Goal: Information Seeking & Learning: Learn about a topic

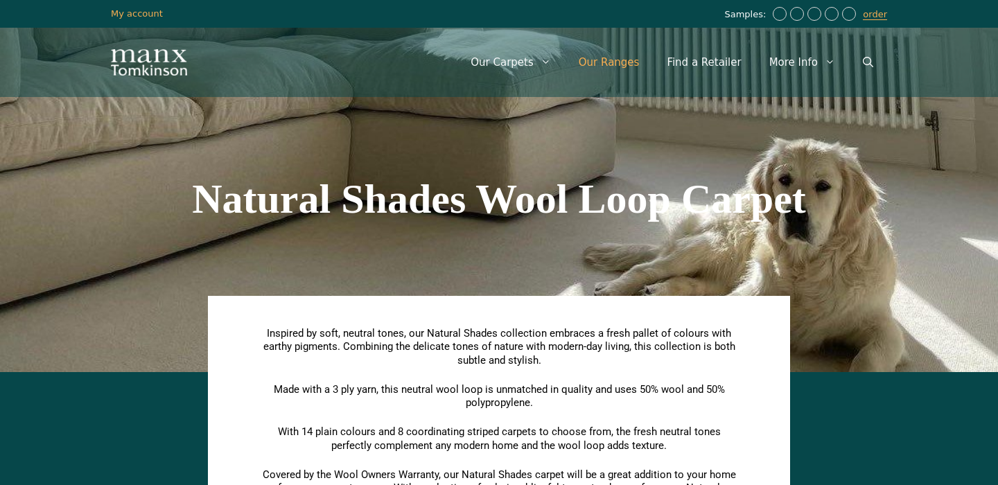
click at [642, 65] on link "Our Ranges" at bounding box center [609, 63] width 89 height 42
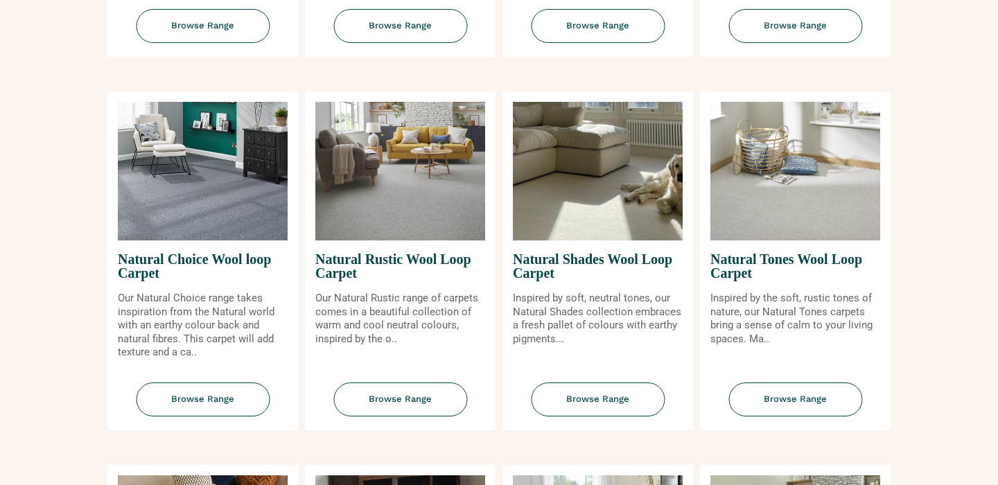
scroll to position [856, 0]
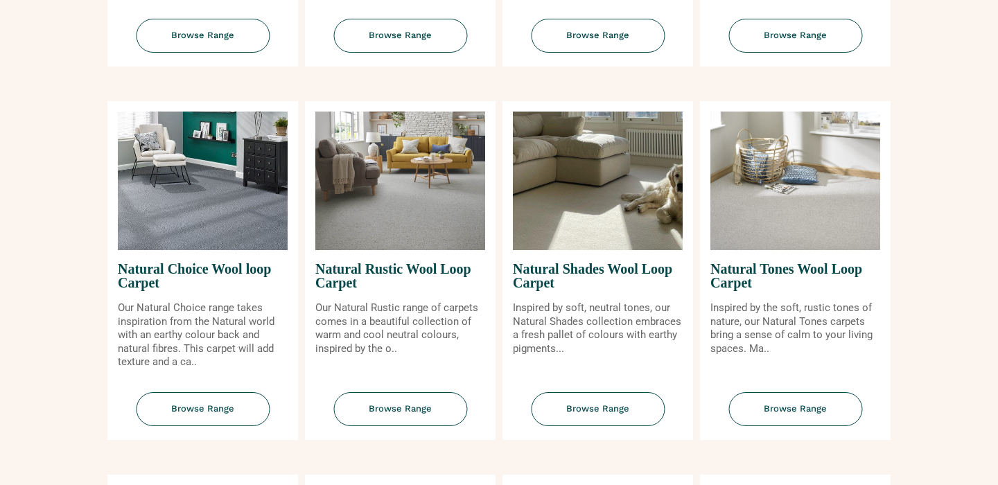
click at [581, 237] on img at bounding box center [598, 181] width 170 height 139
click at [609, 211] on img at bounding box center [598, 181] width 170 height 139
click at [622, 403] on span "Browse Range" at bounding box center [598, 409] width 134 height 34
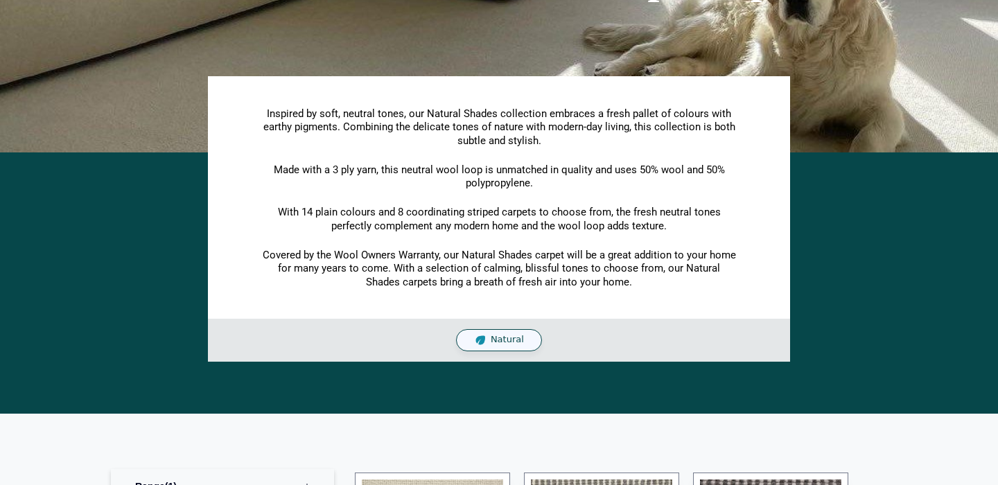
scroll to position [279, 0]
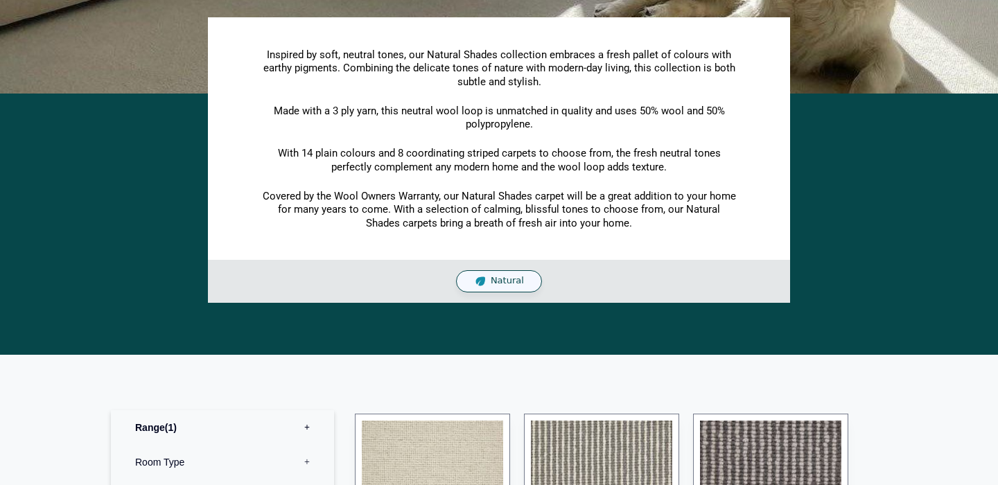
drag, startPoint x: 638, startPoint y: 112, endPoint x: 638, endPoint y: 119, distance: 7.7
click at [638, 119] on p "Made with a 3 ply yarn, this neutral wool loop is unmatched in quality and uses…" at bounding box center [499, 118] width 478 height 27
copy span "50% wool and 50% polypropylene."
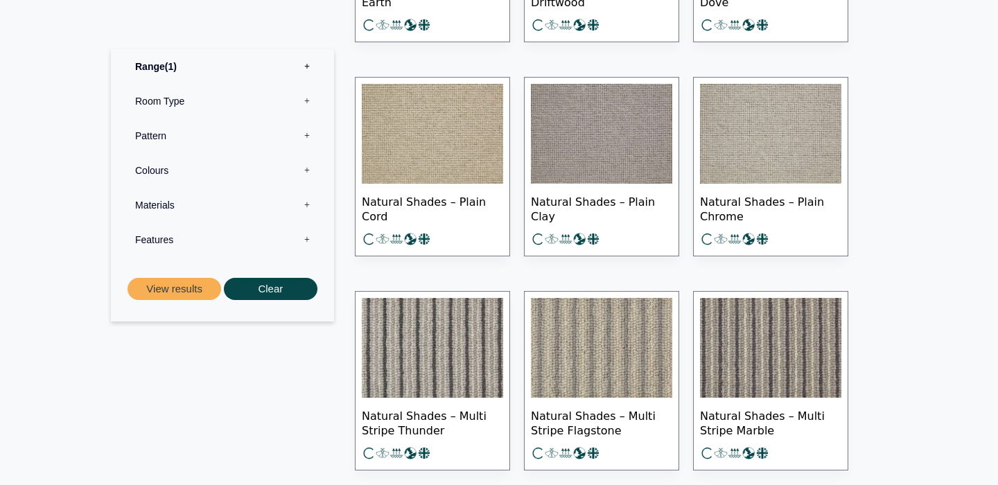
scroll to position [1684, 0]
click at [488, 195] on span "Natural Shades – Plain Cord" at bounding box center [432, 208] width 141 height 49
